Goal: Task Accomplishment & Management: Use online tool/utility

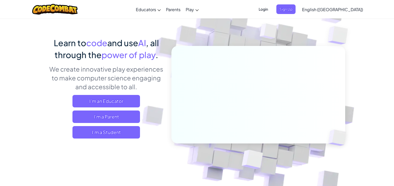
scroll to position [43, 0]
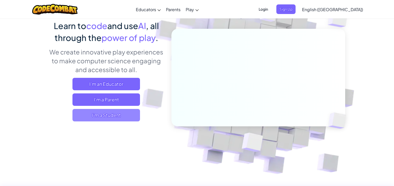
click at [108, 112] on span "I'm a Student" at bounding box center [105, 115] width 67 height 12
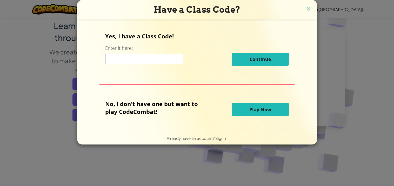
click at [272, 106] on button "Play Now" at bounding box center [260, 109] width 57 height 13
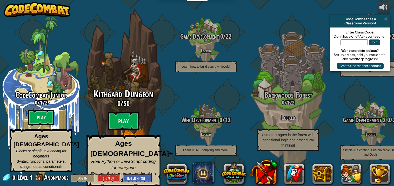
click at [127, 121] on btn "Play" at bounding box center [123, 121] width 31 height 19
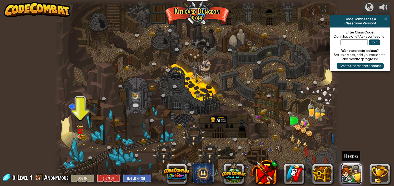
drag, startPoint x: 353, startPoint y: 169, endPoint x: 358, endPoint y: 170, distance: 5.3
click at [358, 170] on button at bounding box center [351, 174] width 21 height 21
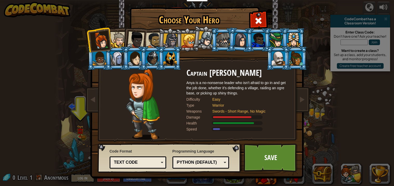
click at [120, 34] on div at bounding box center [118, 40] width 16 height 16
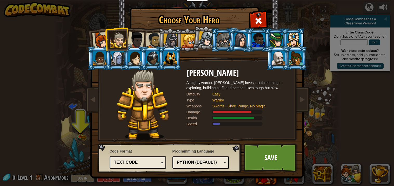
click at [130, 36] on div at bounding box center [135, 39] width 17 height 17
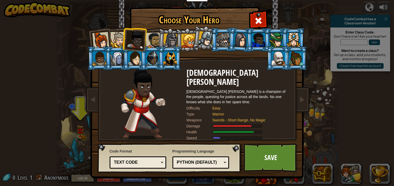
drag, startPoint x: 152, startPoint y: 40, endPoint x: 163, endPoint y: 40, distance: 10.9
click at [159, 28] on ol at bounding box center [197, 28] width 214 height 0
click at [214, 39] on li at bounding box center [222, 40] width 23 height 24
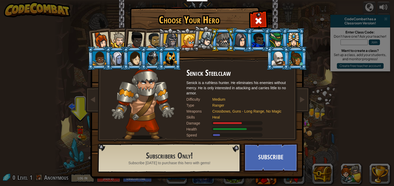
click at [213, 40] on li at bounding box center [222, 40] width 23 height 24
click at [211, 28] on ol at bounding box center [197, 28] width 214 height 0
click at [209, 41] on div at bounding box center [205, 38] width 15 height 15
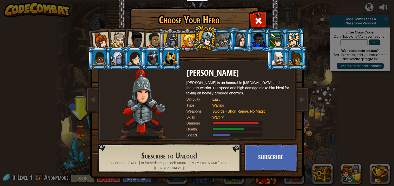
click at [182, 33] on li at bounding box center [186, 40] width 23 height 24
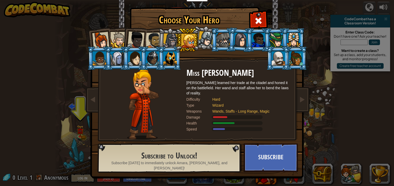
click at [160, 36] on li at bounding box center [169, 40] width 25 height 25
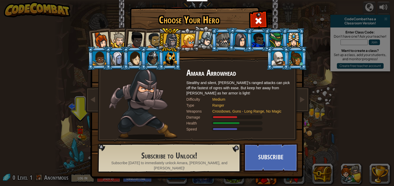
click at [152, 37] on div at bounding box center [153, 40] width 16 height 16
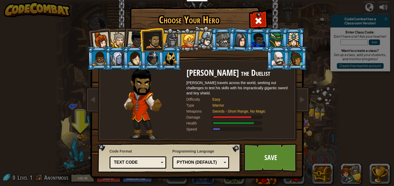
click at [132, 43] on div at bounding box center [135, 39] width 17 height 17
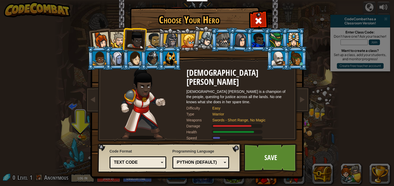
click at [151, 38] on div at bounding box center [153, 40] width 16 height 16
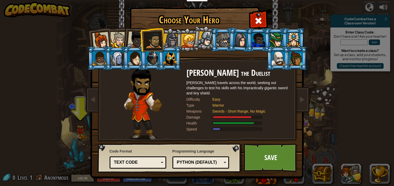
drag, startPoint x: 115, startPoint y: 35, endPoint x: 118, endPoint y: 37, distance: 3.9
click at [116, 35] on div at bounding box center [118, 40] width 16 height 16
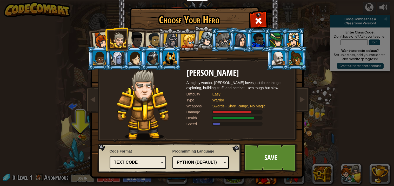
click at [191, 160] on div "Python (Default)" at bounding box center [199, 163] width 45 height 6
click at [298, 8] on div "Choose Your Hero 0 Captain [PERSON_NAME] is a no-nonsense leader who isn't afra…" at bounding box center [197, 8] width 213 height 1
click at [196, 165] on div "Python (Default)" at bounding box center [201, 163] width 50 height 8
click at [225, 149] on div "Programming Language Python (Default) JavaScript Lua C++ Java (Experimental) Py…" at bounding box center [200, 158] width 57 height 23
click at [130, 164] on div "Text code" at bounding box center [136, 163] width 45 height 6
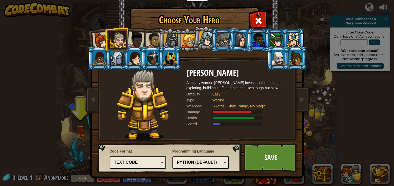
click at [180, 152] on div "Code Format Text code Blocks and code Blocks Blocks (Icons) Text code Blocks - …" at bounding box center [169, 158] width 140 height 26
click at [259, 157] on link "Save" at bounding box center [270, 158] width 54 height 29
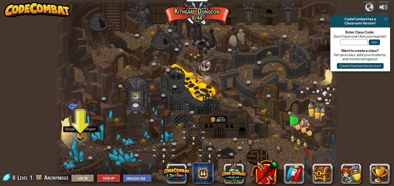
click at [84, 134] on link at bounding box center [81, 136] width 10 height 10
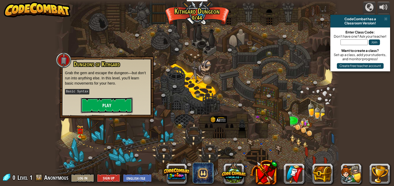
click at [100, 108] on button "Play" at bounding box center [107, 106] width 52 height 16
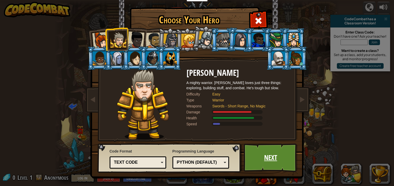
click at [278, 149] on link "Next" at bounding box center [270, 158] width 54 height 29
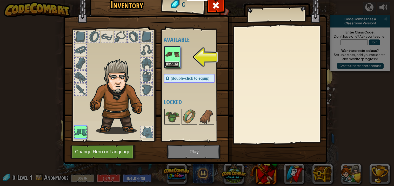
click at [170, 63] on button "Equip" at bounding box center [172, 64] width 15 height 5
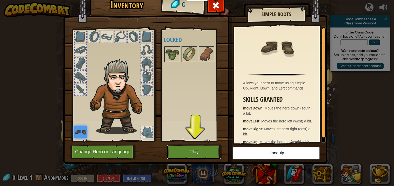
click at [206, 155] on button "Play" at bounding box center [194, 152] width 54 height 14
click at [218, 144] on img at bounding box center [195, 70] width 264 height 188
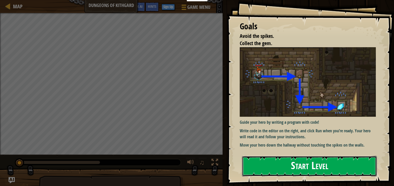
click at [309, 161] on button "Start Level" at bounding box center [309, 166] width 135 height 21
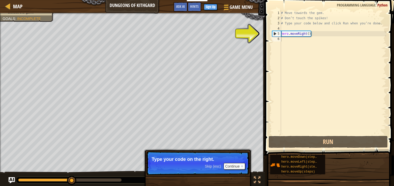
click at [216, 167] on span "Skip (esc)" at bounding box center [213, 166] width 16 height 4
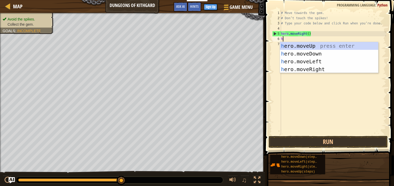
scroll to position [2, 0]
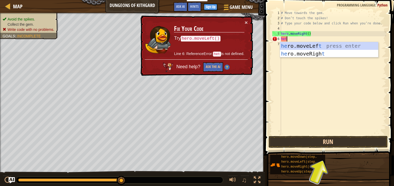
type textarea "het"
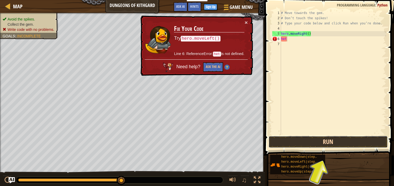
click at [334, 138] on button "Run" at bounding box center [327, 142] width 119 height 12
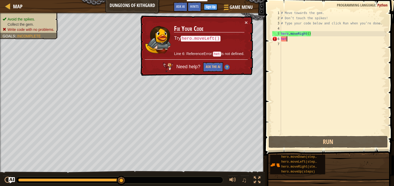
click at [294, 41] on div "# Move towards the gem. # Don’t touch the spikes! # Type your code below and cl…" at bounding box center [333, 77] width 106 height 135
drag, startPoint x: 203, startPoint y: 38, endPoint x: 246, endPoint y: 42, distance: 43.1
click at [206, 39] on code "hero.moveLeft()" at bounding box center [201, 39] width 40 height 6
click at [317, 38] on div "# Move towards the gem. # Don’t touch the spikes! # Type your code below and cl…" at bounding box center [333, 77] width 106 height 135
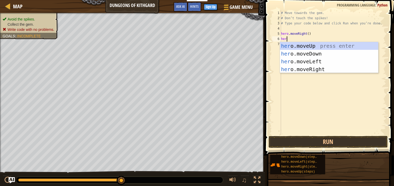
type textarea "hero"
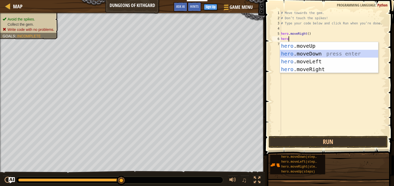
click at [312, 53] on div "hero .moveUp press enter hero .moveDown press enter hero .moveLeft press enter …" at bounding box center [329, 65] width 98 height 47
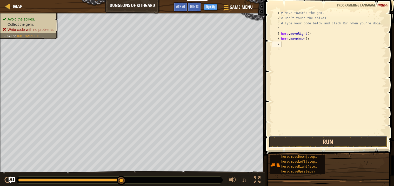
click at [330, 142] on button "Run" at bounding box center [327, 142] width 119 height 12
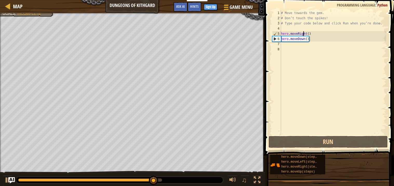
click at [303, 32] on div "# Move towards the gem. # Don’t touch the spikes! # Type your code below and cl…" at bounding box center [333, 77] width 106 height 135
type textarea "hero.moveRight()"
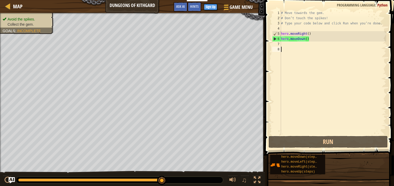
drag, startPoint x: 289, startPoint y: 48, endPoint x: 290, endPoint y: 69, distance: 20.8
click at [289, 48] on div "# Move towards the gem. # Don’t touch the spikes! # Type your code below and cl…" at bounding box center [333, 77] width 106 height 135
click at [284, 44] on div "# Move towards the gem. # Don’t touch the spikes! # Type your code below and cl…" at bounding box center [333, 77] width 106 height 135
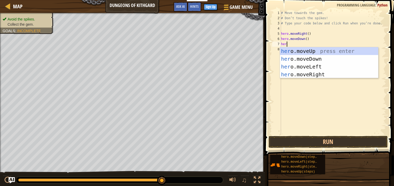
type textarea "hero"
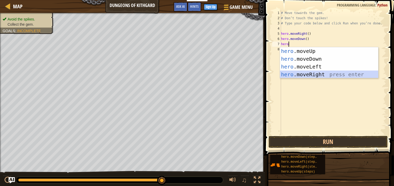
click at [307, 73] on div "hero .moveUp press enter hero .moveDown press enter hero .moveLeft press enter …" at bounding box center [329, 70] width 98 height 47
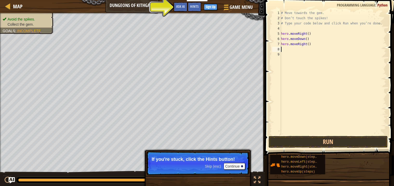
type textarea "h"
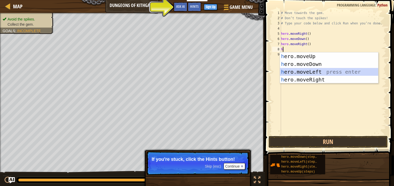
click at [296, 72] on div "h ero.moveUp press enter h ero.moveDown press enter h ero.moveLeft press enter …" at bounding box center [329, 75] width 98 height 47
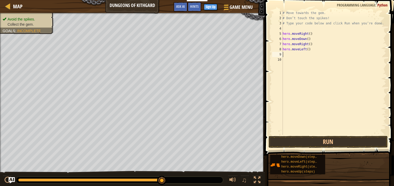
click at [288, 56] on div "# Move towards the gem. # Don’t touch the spikes! # Type your code below and cl…" at bounding box center [333, 77] width 105 height 135
click at [287, 53] on div "# Move towards the gem. # Don’t touch the spikes! # Type your code below and cl…" at bounding box center [333, 77] width 105 height 135
drag, startPoint x: 289, startPoint y: 56, endPoint x: 303, endPoint y: 52, distance: 14.6
click at [297, 55] on div "# Move towards the gem. # Don’t touch the spikes! # Type your code below and cl…" at bounding box center [333, 77] width 105 height 135
drag, startPoint x: 315, startPoint y: 49, endPoint x: 318, endPoint y: 47, distance: 3.6
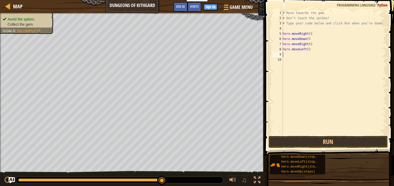
click at [318, 48] on div "# Move towards the gem. # Don’t touch the spikes! # Type your code below and cl…" at bounding box center [333, 77] width 105 height 135
type textarea "hero.moveLeft()"
click at [287, 54] on div "# Move towards the gem. # Don’t touch the spikes! # Type your code below and cl…" at bounding box center [333, 77] width 105 height 135
click at [291, 55] on div "# Move towards the gem. # Don’t touch the spikes! # Type your code below and cl…" at bounding box center [333, 77] width 105 height 135
drag, startPoint x: 354, startPoint y: 139, endPoint x: 360, endPoint y: 138, distance: 6.2
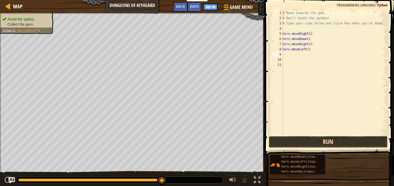
click at [354, 139] on button "Run" at bounding box center [327, 142] width 119 height 12
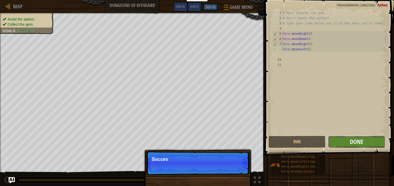
click at [379, 142] on button "Done" at bounding box center [356, 142] width 57 height 12
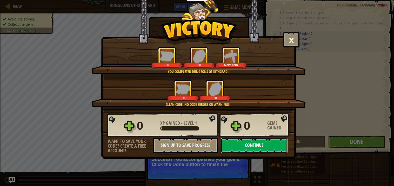
click at [254, 153] on button "Continue" at bounding box center [254, 146] width 67 height 16
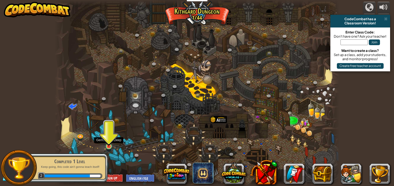
click at [109, 146] on img at bounding box center [108, 139] width 7 height 16
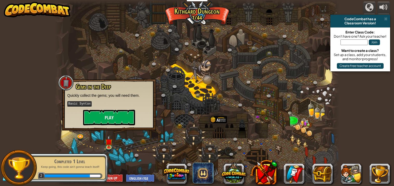
click at [115, 126] on div "Gems in the Deep Quickly collect the gems; you will need them. Basic Syntax Play" at bounding box center [109, 105] width 94 height 52
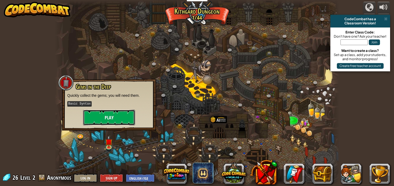
drag, startPoint x: 102, startPoint y: 113, endPoint x: 100, endPoint y: 115, distance: 2.7
click at [100, 115] on button "Play" at bounding box center [109, 118] width 52 height 16
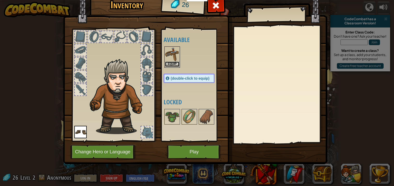
click at [172, 62] on button "Equip" at bounding box center [172, 64] width 15 height 5
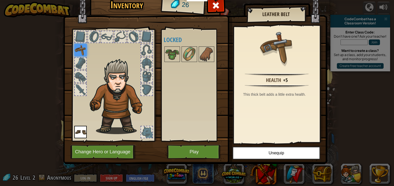
click at [318, 16] on img at bounding box center [195, 70] width 264 height 188
drag, startPoint x: 82, startPoint y: 34, endPoint x: 85, endPoint y: 35, distance: 3.5
click at [85, 35] on div at bounding box center [80, 36] width 11 height 11
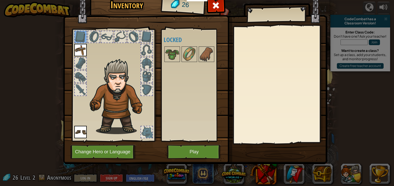
drag, startPoint x: 94, startPoint y: 37, endPoint x: 102, endPoint y: 38, distance: 7.6
click at [96, 37] on div at bounding box center [93, 36] width 11 height 11
click at [218, 3] on span at bounding box center [216, 5] width 8 height 8
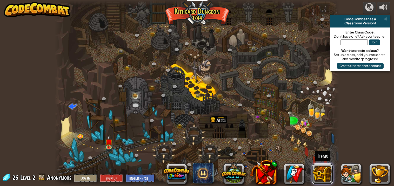
click at [329, 174] on button at bounding box center [322, 174] width 21 height 21
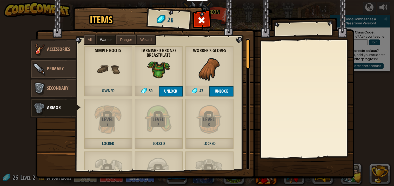
click at [109, 44] on div "All Warrior Ranger Wizard" at bounding box center [120, 40] width 72 height 10
click at [123, 40] on span "Ranger" at bounding box center [126, 40] width 12 height 4
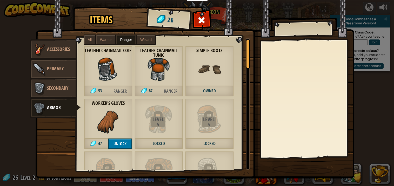
click at [103, 40] on span "Warrior" at bounding box center [106, 40] width 12 height 4
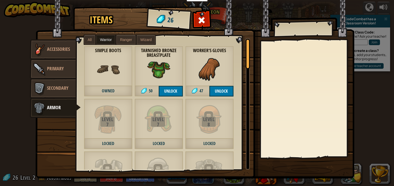
click at [125, 40] on span "Ranger" at bounding box center [126, 40] width 12 height 4
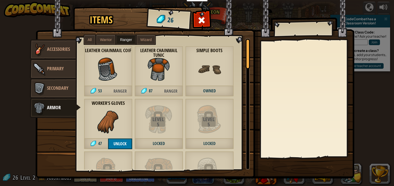
click at [147, 40] on span "Wizard" at bounding box center [145, 40] width 11 height 4
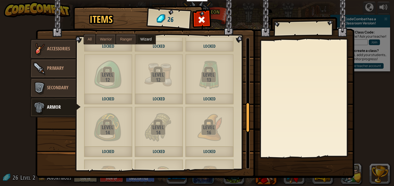
scroll to position [255, 0]
click at [44, 70] on img at bounding box center [39, 69] width 16 height 16
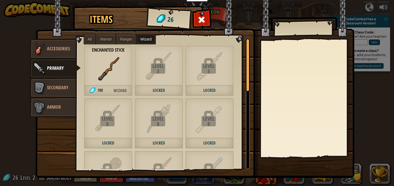
click at [108, 38] on span "Warrior" at bounding box center [106, 39] width 12 height 4
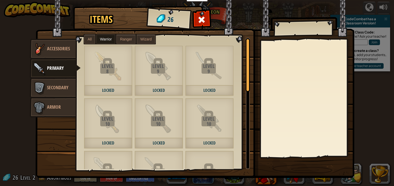
drag, startPoint x: 88, startPoint y: 40, endPoint x: 106, endPoint y: 38, distance: 17.9
click at [89, 40] on span "All" at bounding box center [90, 39] width 4 height 4
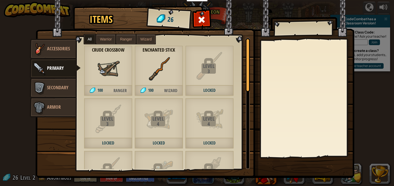
click at [124, 39] on span "Ranger" at bounding box center [126, 39] width 12 height 4
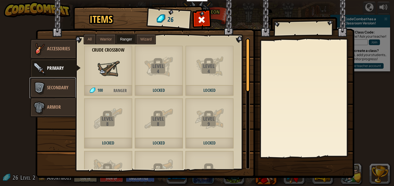
click at [68, 82] on link "Secondary" at bounding box center [53, 88] width 46 height 21
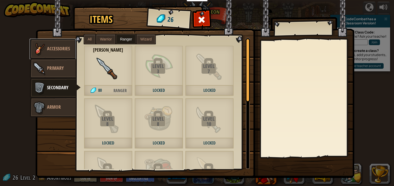
click at [59, 49] on span "Accessories" at bounding box center [58, 48] width 23 height 6
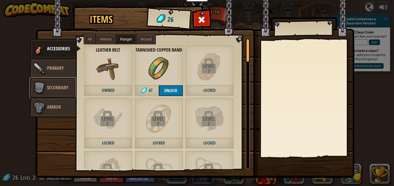
click at [62, 89] on span "Secondary" at bounding box center [57, 87] width 21 height 6
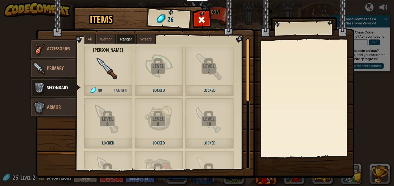
drag, startPoint x: 234, startPoint y: 36, endPoint x: 211, endPoint y: 28, distance: 24.0
click at [232, 35] on img at bounding box center [195, 84] width 318 height 188
click at [205, 24] on span at bounding box center [201, 20] width 8 height 8
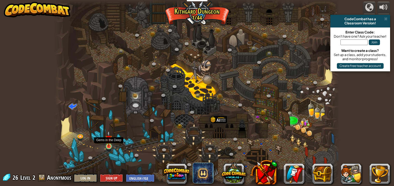
click at [111, 142] on img at bounding box center [108, 139] width 7 height 16
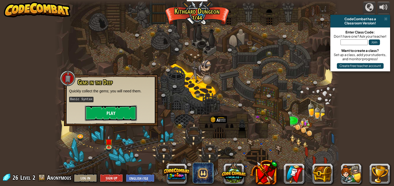
click at [109, 112] on button "Play" at bounding box center [111, 113] width 52 height 16
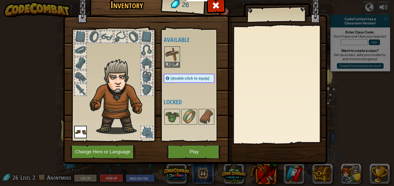
click at [107, 111] on img at bounding box center [119, 97] width 64 height 76
click at [169, 65] on button "Equip" at bounding box center [172, 64] width 15 height 5
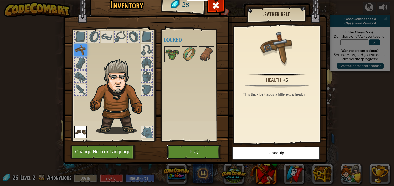
click at [196, 149] on button "Play" at bounding box center [194, 152] width 54 height 14
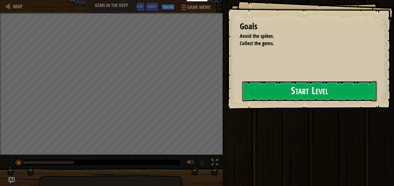
click at [268, 90] on button "Start Level" at bounding box center [309, 91] width 135 height 21
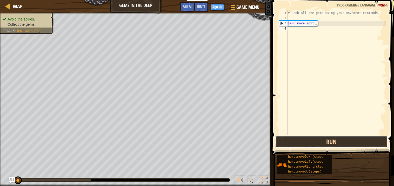
click at [307, 142] on button "Run" at bounding box center [331, 142] width 112 height 12
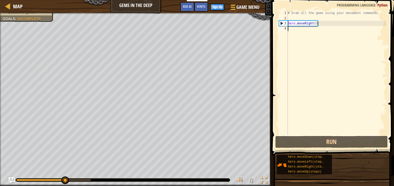
type textarea "m"
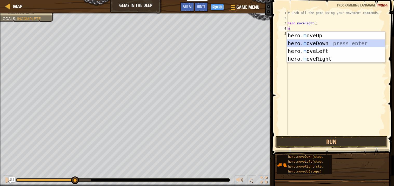
click at [298, 45] on div "hero. m oveUp press enter hero. m oveDown press enter hero. m oveLeft press ent…" at bounding box center [336, 55] width 98 height 47
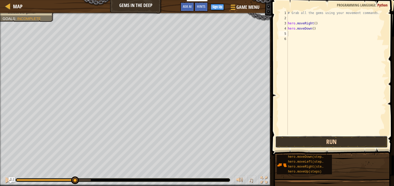
click at [320, 143] on button "Run" at bounding box center [331, 142] width 112 height 12
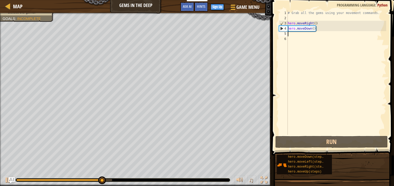
type textarea "m"
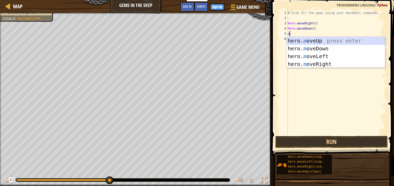
click at [320, 40] on div "hero. m oveUp press enter hero. m oveDown press enter hero. m oveLeft press ent…" at bounding box center [336, 60] width 98 height 47
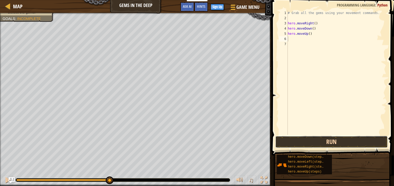
click at [345, 140] on button "Run" at bounding box center [331, 142] width 112 height 12
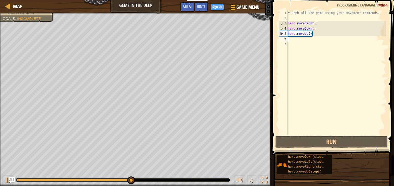
type textarea "m"
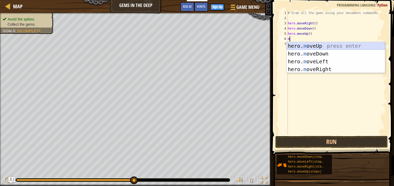
click at [303, 45] on div "hero. m oveUp press enter hero. m oveDown press enter hero. m oveLeft press ent…" at bounding box center [336, 65] width 98 height 47
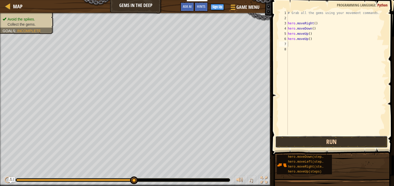
click at [316, 144] on button "Run" at bounding box center [331, 142] width 112 height 12
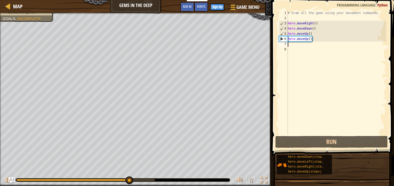
click at [310, 22] on div "# Grab all the gems using your movement commands. hero . moveRight ( ) hero . m…" at bounding box center [336, 77] width 99 height 135
click at [313, 24] on div "# Grab all the gems using your movement commands. hero . moveRight ( ) hero . m…" at bounding box center [336, 77] width 99 height 135
drag, startPoint x: 300, startPoint y: 19, endPoint x: 301, endPoint y: 22, distance: 2.6
click at [300, 21] on div "# Grab all the gems using your movement commands. hero . moveRight ( ) hero . m…" at bounding box center [336, 77] width 99 height 135
type textarea "hero.moveRight()"
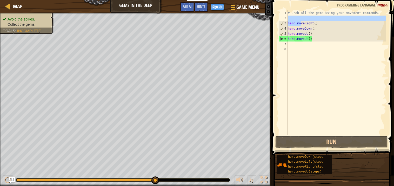
click at [300, 47] on div "# Grab all the gems using your movement commands. hero . moveRight ( ) hero . m…" at bounding box center [336, 77] width 99 height 135
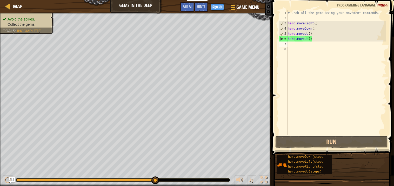
click at [298, 44] on div "# Grab all the gems using your movement commands. hero . moveRight ( ) hero . m…" at bounding box center [336, 77] width 99 height 135
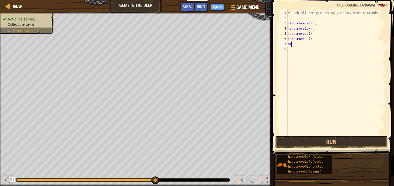
type textarea "m"
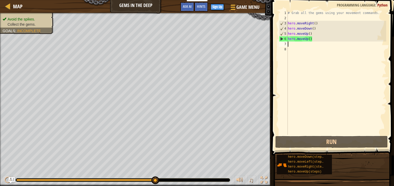
type textarea "m"
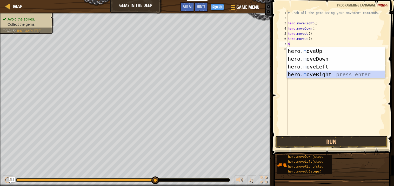
click at [312, 76] on div "hero. m oveUp press enter hero. m oveDown press enter hero. m oveLeft press ent…" at bounding box center [336, 70] width 98 height 47
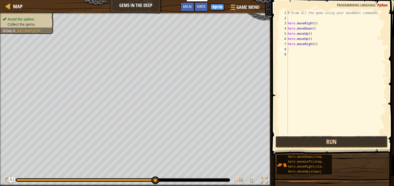
click at [351, 136] on button "Run" at bounding box center [331, 142] width 112 height 12
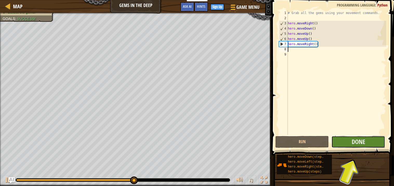
click at [367, 141] on button "Done" at bounding box center [358, 142] width 54 height 12
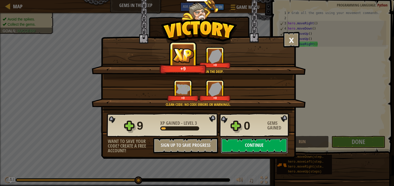
click at [261, 153] on button "Continue" at bounding box center [254, 146] width 67 height 16
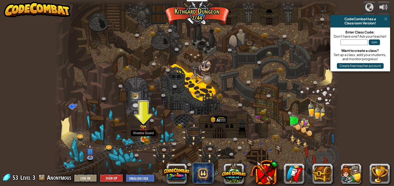
click at [145, 140] on img at bounding box center [143, 133] width 7 height 16
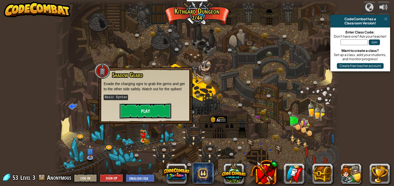
click at [148, 114] on button "Play" at bounding box center [145, 111] width 52 height 16
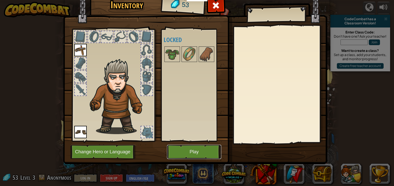
click at [189, 154] on button "Play" at bounding box center [194, 152] width 54 height 14
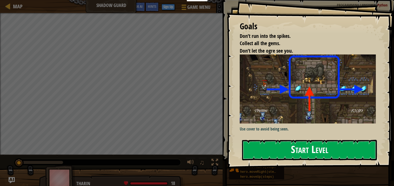
click at [294, 152] on button "Start Level" at bounding box center [309, 150] width 135 height 21
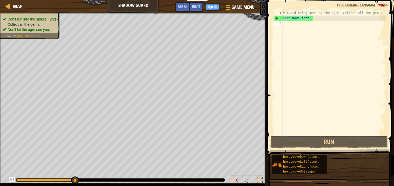
type textarea "m"
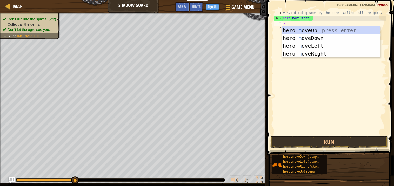
scroll to position [2, 0]
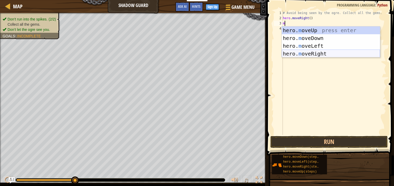
click at [309, 50] on div "hero. m oveUp press enter hero. m oveDown press enter hero. m oveLeft press ent…" at bounding box center [331, 49] width 98 height 47
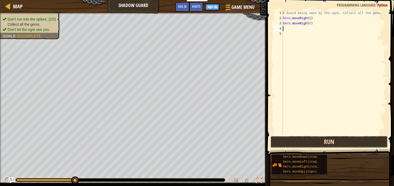
click at [336, 144] on button "Run" at bounding box center [328, 142] width 117 height 12
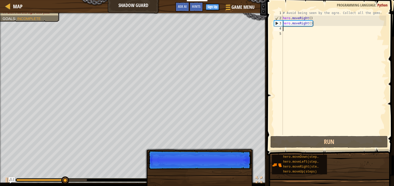
type textarea "m"
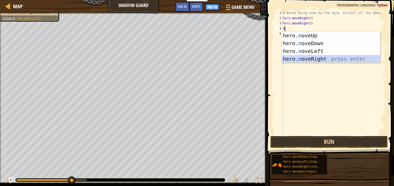
click at [299, 57] on div "hero. m oveUp press enter hero. m oveDown press enter hero. m oveLeft press ent…" at bounding box center [331, 55] width 98 height 47
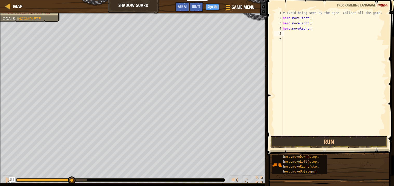
drag, startPoint x: 314, startPoint y: 27, endPoint x: 316, endPoint y: 32, distance: 4.9
click at [315, 30] on div "# Avoid being seen by the ogre. Collect all the gems. hero . moveRight ( ) hero…" at bounding box center [334, 77] width 104 height 135
type textarea "h"
type textarea "m"
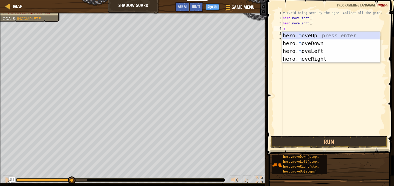
click at [323, 35] on div "hero. m oveUp press enter hero. m oveDown press enter hero. m oveLeft press ent…" at bounding box center [331, 55] width 98 height 47
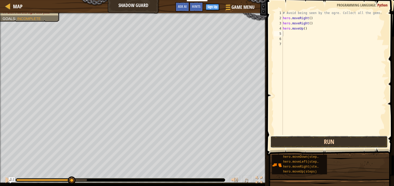
click at [349, 139] on button "Run" at bounding box center [328, 142] width 117 height 12
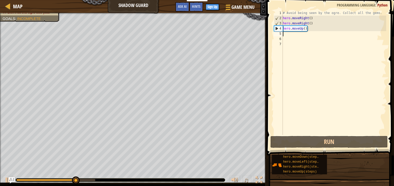
click at [315, 27] on div "# Avoid being seen by the ogre. Collect all the gems. hero . moveRight ( ) hero…" at bounding box center [334, 77] width 104 height 135
click at [315, 29] on div "# Avoid being seen by the ogre. Collect all the gems. hero . moveRight ( ) hero…" at bounding box center [334, 77] width 104 height 135
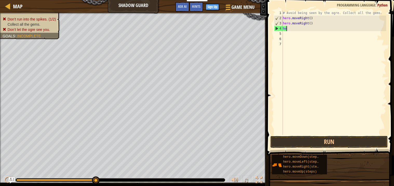
type textarea "h"
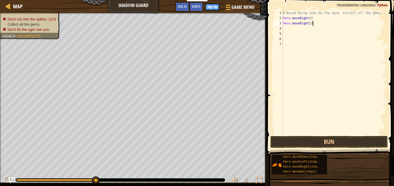
click at [316, 23] on div "# Avoid being seen by the ogre. Collect all the gems. hero . moveRight ( ) hero…" at bounding box center [334, 77] width 104 height 135
type textarea "h"
type textarea "m"
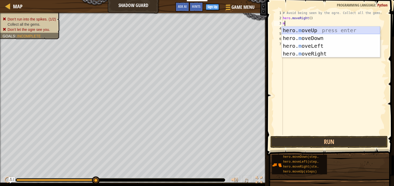
click at [308, 29] on div "hero. m oveUp press enter hero. m oveDown press enter hero. m oveLeft press ent…" at bounding box center [331, 49] width 98 height 47
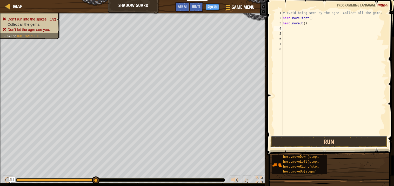
click at [344, 144] on button "Run" at bounding box center [328, 142] width 117 height 12
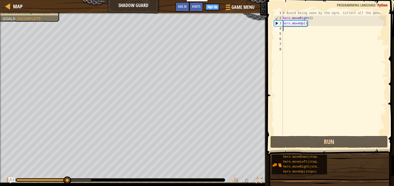
type textarea "m"
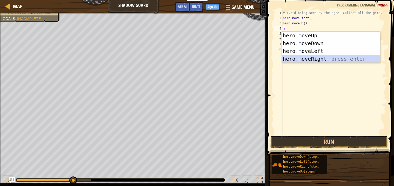
click at [298, 59] on div "hero. m oveUp press enter hero. m oveDown press enter hero. m oveLeft press ent…" at bounding box center [331, 55] width 98 height 47
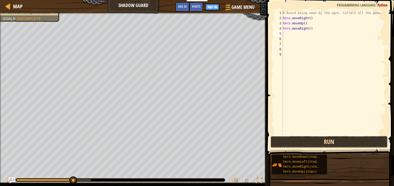
click at [326, 141] on button "Run" at bounding box center [328, 142] width 117 height 12
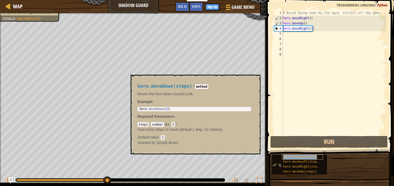
click at [309, 156] on span "hero.moveDown(steps)" at bounding box center [301, 157] width 37 height 4
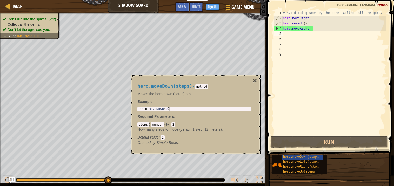
click at [287, 36] on div "# Avoid being seen by the ogre. Collect all the gems. hero . moveRight ( ) hero…" at bounding box center [334, 77] width 104 height 135
type textarea "m"
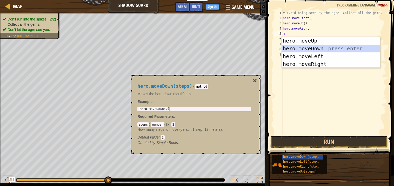
click at [314, 45] on div "hero. m oveUp press enter hero. m oveDown press enter hero. m oveLeft press ent…" at bounding box center [331, 60] width 98 height 47
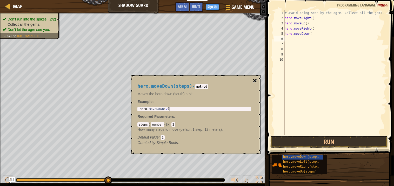
click at [256, 82] on button "×" at bounding box center [255, 80] width 4 height 7
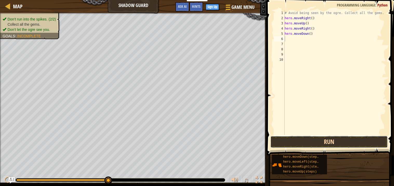
drag, startPoint x: 317, startPoint y: 147, endPoint x: 321, endPoint y: 140, distance: 8.2
click at [317, 147] on button "Run" at bounding box center [328, 142] width 117 height 12
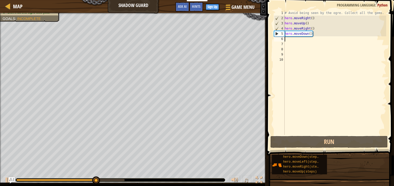
type textarea "m"
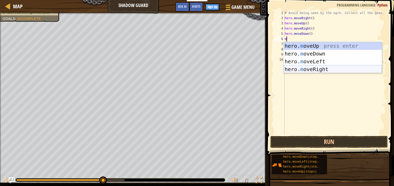
click at [315, 72] on div "hero. m oveUp press enter hero. m oveDown press enter hero. m oveLeft press ent…" at bounding box center [332, 65] width 98 height 47
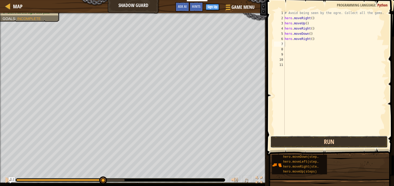
click at [328, 138] on button "Run" at bounding box center [328, 142] width 117 height 12
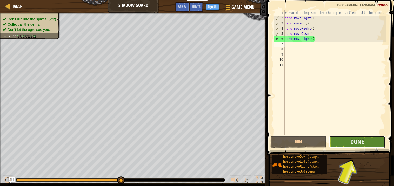
click at [342, 137] on button "Done" at bounding box center [357, 142] width 56 height 12
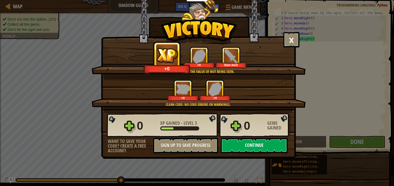
click at [279, 153] on button "Continue" at bounding box center [254, 146] width 67 height 16
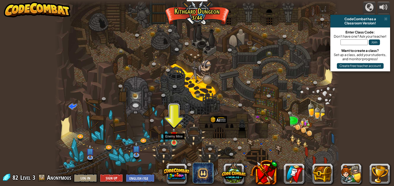
click at [171, 141] on img at bounding box center [173, 135] width 7 height 16
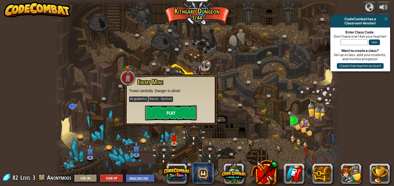
click at [177, 114] on button "Play" at bounding box center [171, 113] width 52 height 16
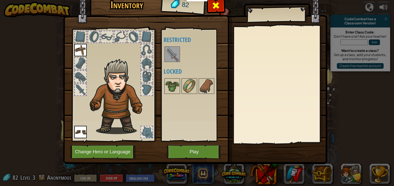
click at [222, 6] on div at bounding box center [216, 7] width 16 height 16
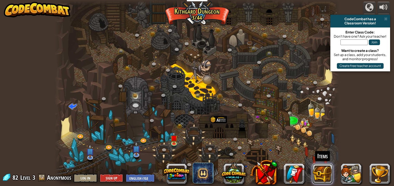
click at [327, 181] on button at bounding box center [322, 174] width 21 height 21
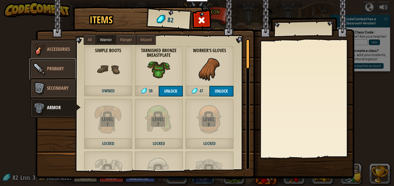
click at [56, 63] on link "Primary" at bounding box center [53, 69] width 46 height 21
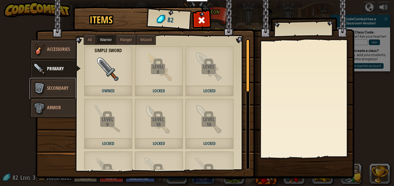
click at [66, 84] on link "Secondary" at bounding box center [53, 88] width 46 height 21
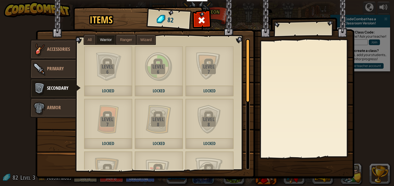
click at [125, 37] on label "Ranger" at bounding box center [125, 39] width 19 height 9
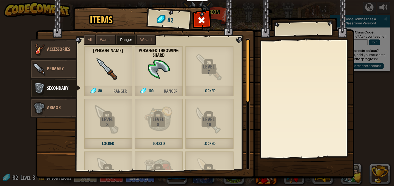
click at [110, 83] on div "Crude Dagger 80 Ranger" at bounding box center [108, 71] width 49 height 51
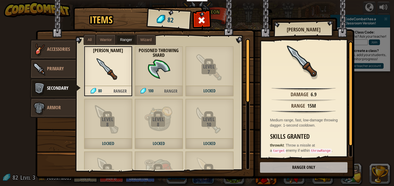
click at [324, 156] on div "Skills Granted throwAt : Throw a missile at a target enemy if within throwRange…" at bounding box center [305, 149] width 70 height 33
drag, startPoint x: 322, startPoint y: 164, endPoint x: 321, endPoint y: 167, distance: 3.6
click at [321, 167] on img at bounding box center [195, 84] width 318 height 188
drag, startPoint x: 321, startPoint y: 167, endPoint x: 316, endPoint y: 157, distance: 11.3
click at [321, 167] on img at bounding box center [195, 84] width 318 height 188
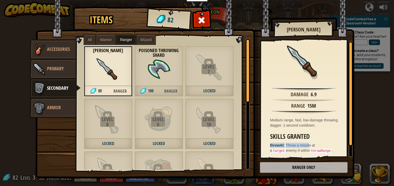
drag, startPoint x: 309, startPoint y: 142, endPoint x: 302, endPoint y: 130, distance: 14.2
click at [306, 135] on div "Skills Granted throwAt : Throw a missile at a target enemy if within throwRange…" at bounding box center [305, 149] width 70 height 33
click at [294, 102] on div "Range" at bounding box center [298, 106] width 14 height 8
drag, startPoint x: 110, startPoint y: 76, endPoint x: 107, endPoint y: 96, distance: 20.0
click at [107, 91] on div "Crude Dagger 80 Ranger" at bounding box center [108, 71] width 49 height 51
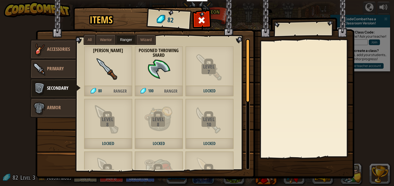
click at [127, 87] on span "Ranger" at bounding box center [120, 91] width 24 height 11
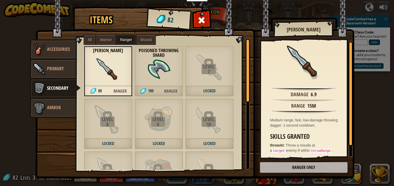
drag, startPoint x: 319, startPoint y: 23, endPoint x: 317, endPoint y: 27, distance: 4.5
click at [317, 8] on div "Items 82 Misc Accessories Primary Secondary Armor All Warrior Ranger Wizard Lev…" at bounding box center [196, 8] width 319 height 1
click at [298, 168] on img at bounding box center [195, 84] width 318 height 188
click at [60, 69] on span "Primary" at bounding box center [55, 68] width 17 height 6
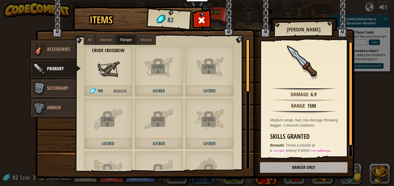
click at [108, 36] on label "Warrior" at bounding box center [105, 39] width 19 height 9
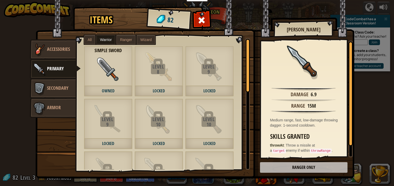
click at [121, 57] on div "Simple Sword Owned" at bounding box center [108, 71] width 49 height 51
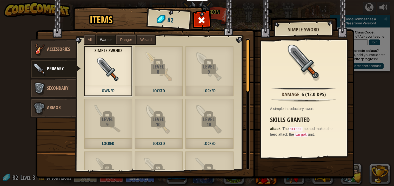
drag, startPoint x: 201, startPoint y: 18, endPoint x: 204, endPoint y: 19, distance: 3.0
click at [202, 19] on span at bounding box center [201, 20] width 8 height 8
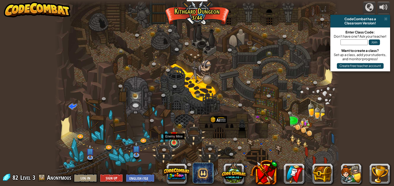
click at [178, 142] on link at bounding box center [174, 143] width 10 height 10
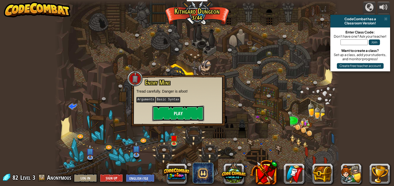
click at [179, 118] on button "Play" at bounding box center [178, 114] width 52 height 16
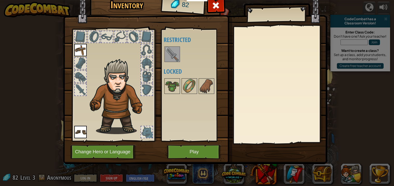
click at [173, 52] on img at bounding box center [172, 54] width 15 height 15
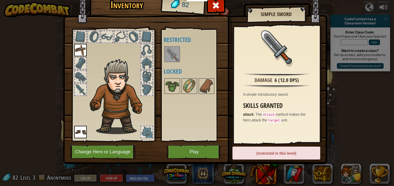
click at [173, 56] on img at bounding box center [172, 54] width 15 height 15
drag, startPoint x: 210, startPoint y: 4, endPoint x: 216, endPoint y: 5, distance: 6.3
click at [216, 5] on div at bounding box center [216, 7] width 16 height 16
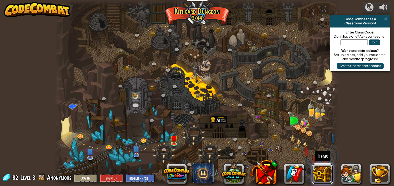
click at [325, 172] on button at bounding box center [322, 174] width 21 height 21
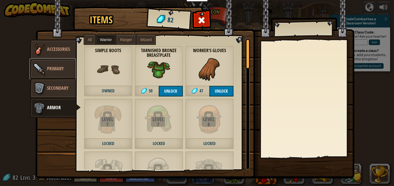
click at [60, 68] on span "Primary" at bounding box center [55, 68] width 17 height 6
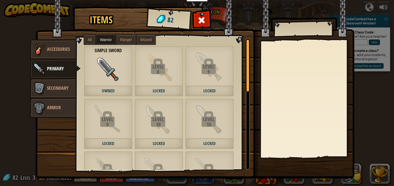
drag, startPoint x: 88, startPoint y: 75, endPoint x: 92, endPoint y: 74, distance: 4.2
click at [90, 75] on div "Simple Sword Owned" at bounding box center [108, 71] width 49 height 51
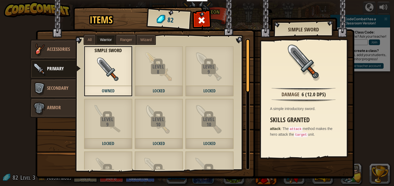
click at [127, 39] on span "Ranger" at bounding box center [126, 40] width 12 height 4
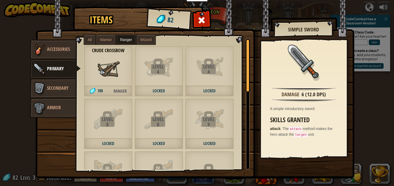
click at [143, 40] on span "Wizard" at bounding box center [145, 40] width 11 height 4
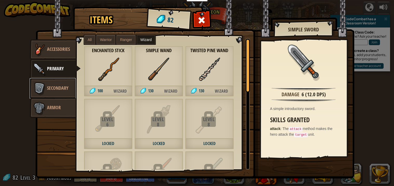
click at [67, 85] on span "Secondary" at bounding box center [57, 88] width 21 height 6
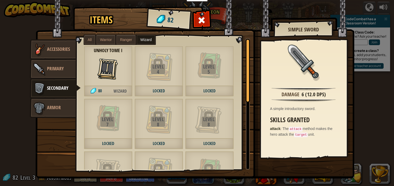
click at [121, 41] on span "Ranger" at bounding box center [126, 40] width 12 height 4
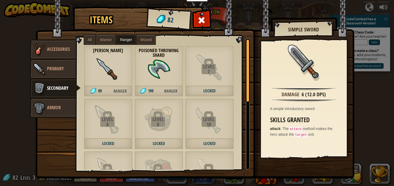
click at [108, 37] on label "Warrior" at bounding box center [105, 39] width 19 height 9
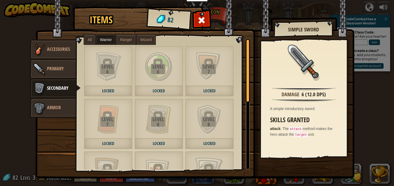
click at [123, 39] on span "Ranger" at bounding box center [126, 40] width 12 height 4
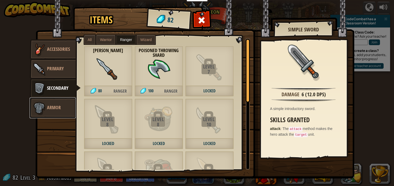
click at [70, 105] on link "Armor" at bounding box center [53, 108] width 46 height 21
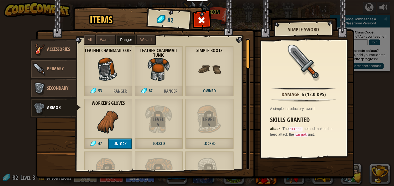
click at [118, 66] on img at bounding box center [107, 69] width 23 height 23
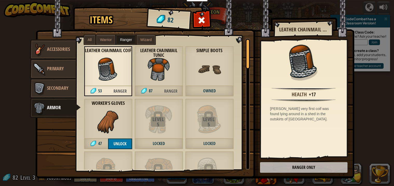
click at [103, 39] on span "Warrior" at bounding box center [106, 40] width 12 height 4
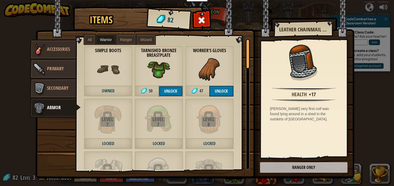
click at [177, 91] on button "Unlock" at bounding box center [171, 91] width 24 height 11
click at [221, 95] on button "Unlock" at bounding box center [221, 91] width 24 height 11
click at [213, 90] on button "Confirm" at bounding box center [221, 91] width 24 height 11
click at [167, 90] on button "Unlock" at bounding box center [171, 91] width 24 height 11
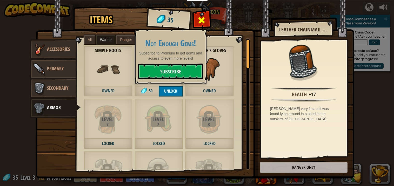
click at [199, 27] on div at bounding box center [201, 21] width 16 height 16
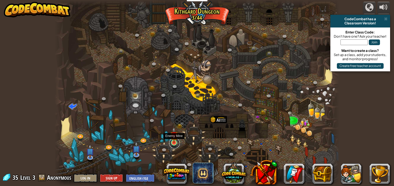
click at [178, 145] on link at bounding box center [174, 143] width 10 height 10
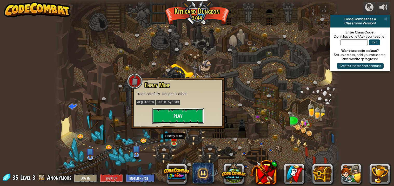
click at [175, 121] on button "Play" at bounding box center [178, 116] width 52 height 16
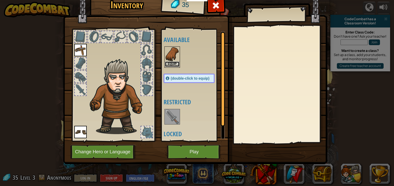
click at [175, 64] on button "Equip" at bounding box center [172, 64] width 15 height 5
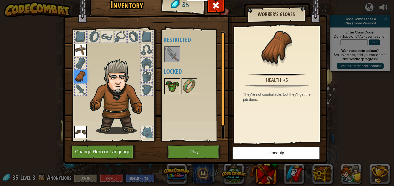
click at [170, 87] on img at bounding box center [172, 86] width 15 height 15
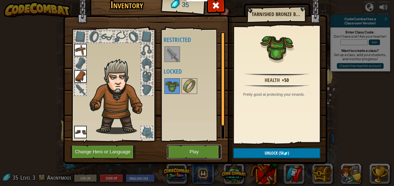
click at [197, 153] on button "Play" at bounding box center [194, 152] width 54 height 14
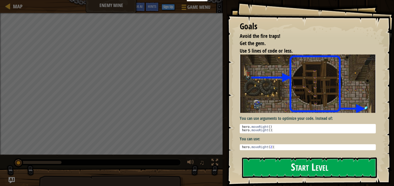
click at [306, 164] on button "Start Level" at bounding box center [309, 168] width 135 height 21
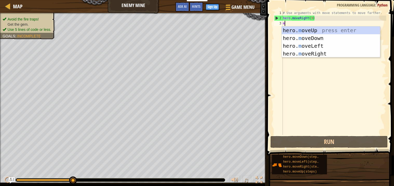
type textarea "m"
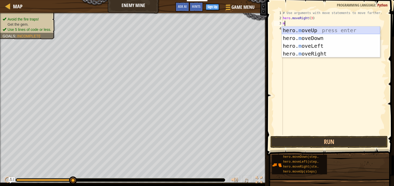
click at [309, 29] on div "hero. m oveUp press enter hero. m oveDown press enter hero. m oveLeft press ent…" at bounding box center [331, 49] width 98 height 47
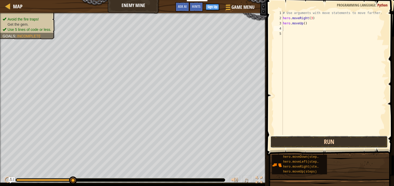
click at [356, 137] on button "Run" at bounding box center [328, 142] width 117 height 12
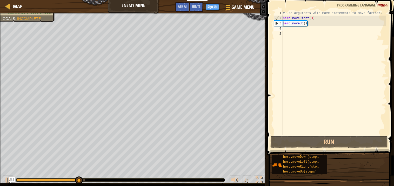
type textarea "m"
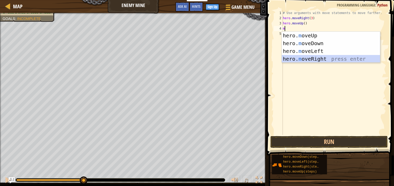
click at [311, 56] on div "hero. m oveUp press enter hero. m oveDown press enter hero. m oveLeft press ent…" at bounding box center [331, 55] width 98 height 47
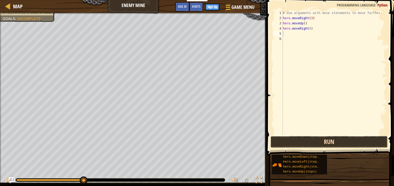
drag, startPoint x: 348, startPoint y: 147, endPoint x: 351, endPoint y: 141, distance: 7.0
click at [349, 145] on button "Run" at bounding box center [328, 142] width 117 height 12
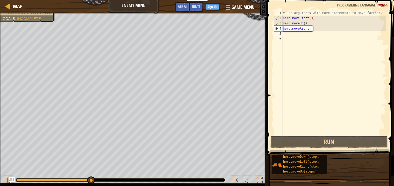
type textarea "m"
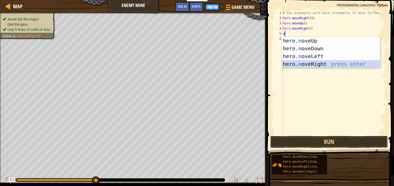
click at [303, 66] on div "hero. m oveUp press enter hero. m oveDown press enter hero. m oveLeft press ent…" at bounding box center [331, 60] width 98 height 47
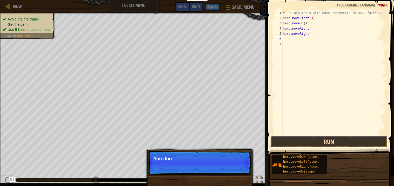
click at [308, 141] on button "Run" at bounding box center [328, 142] width 117 height 12
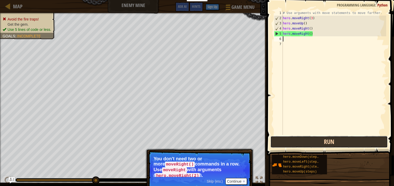
click at [301, 139] on button "Run" at bounding box center [328, 142] width 117 height 12
